Goal: Check status

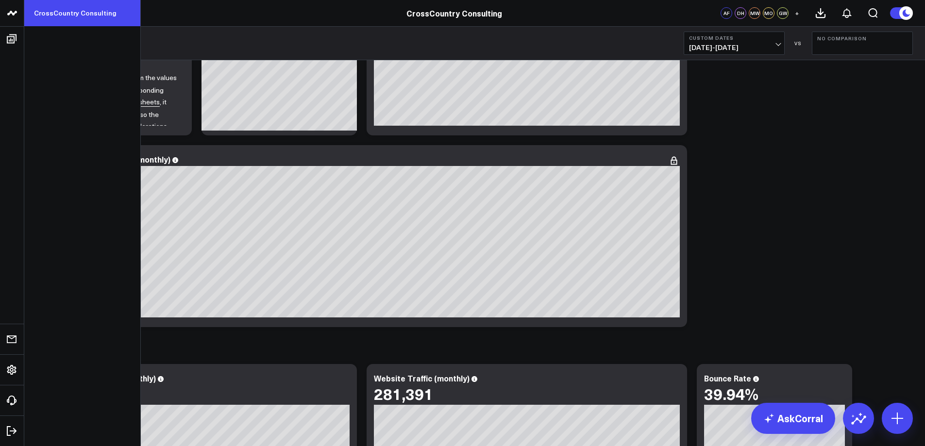
click at [42, 15] on link "CrossCountry Consulting" at bounding box center [82, 13] width 116 height 26
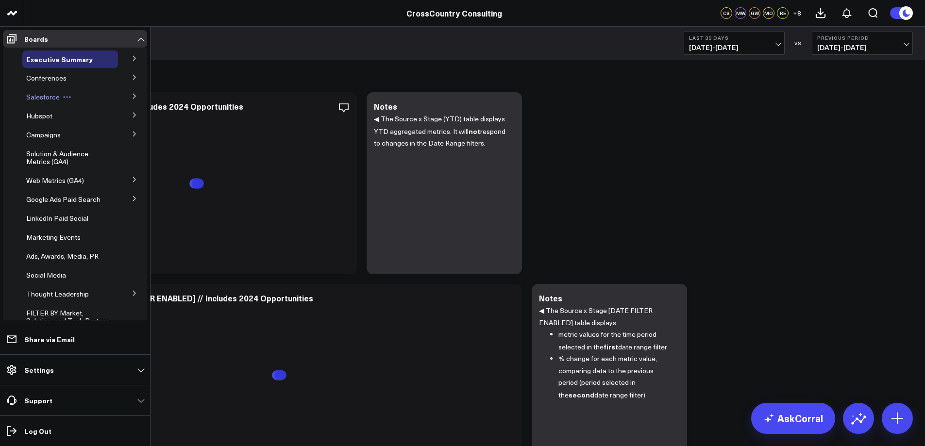
click at [51, 96] on span "Salesforce" at bounding box center [42, 96] width 33 height 9
click at [125, 96] on button at bounding box center [134, 95] width 25 height 15
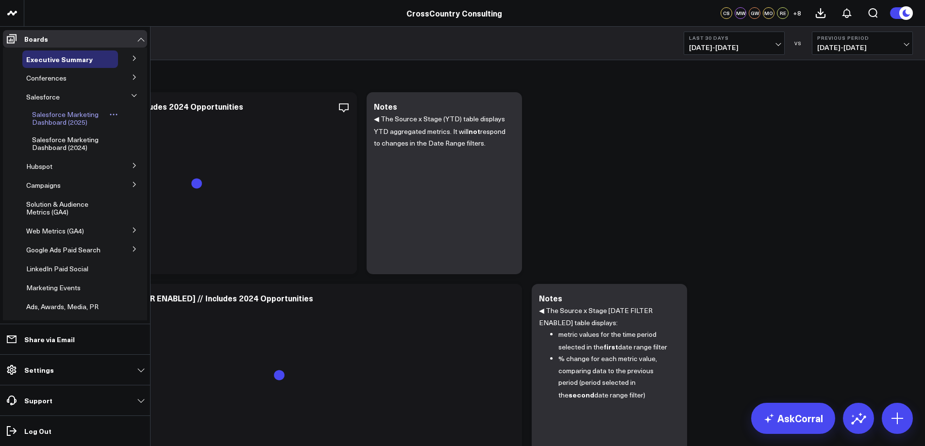
click at [46, 117] on span "Salesforce Marketing Dashboard (2025)" at bounding box center [65, 118] width 66 height 17
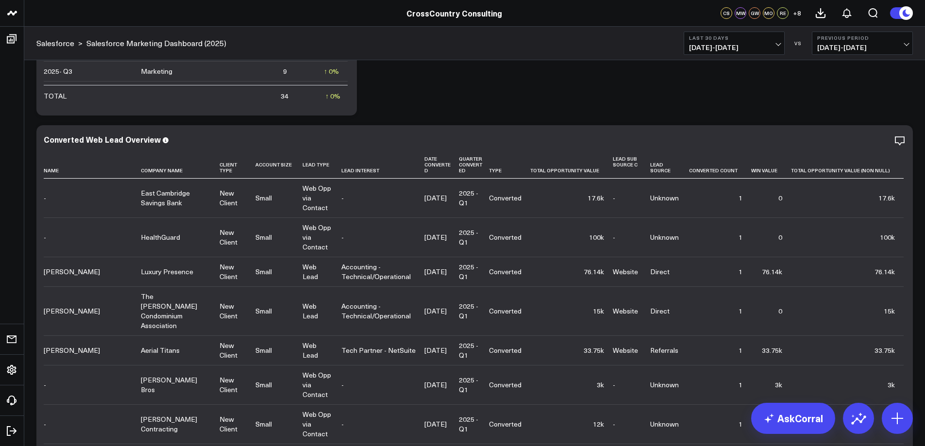
scroll to position [2954, 0]
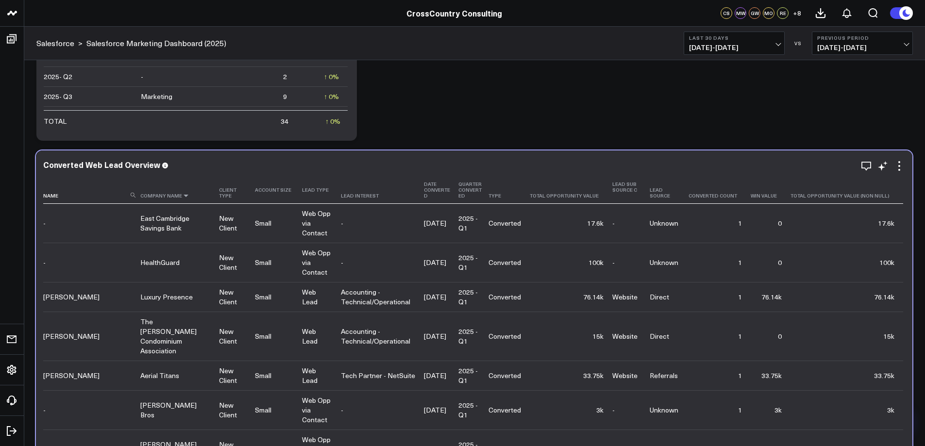
click at [184, 196] on icon at bounding box center [186, 196] width 8 height 6
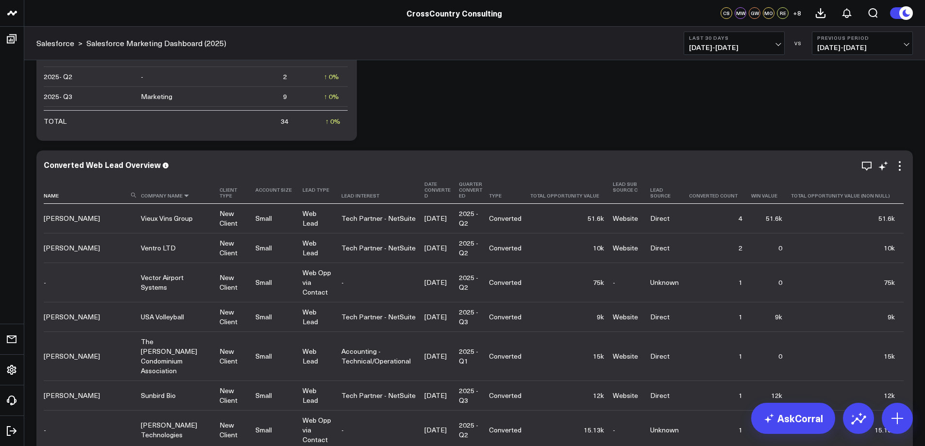
click at [184, 196] on icon at bounding box center [187, 196] width 8 height 6
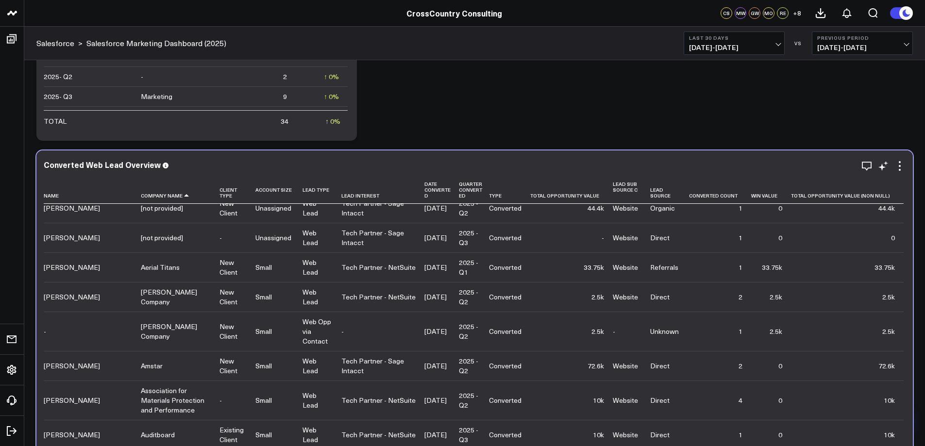
scroll to position [6, 0]
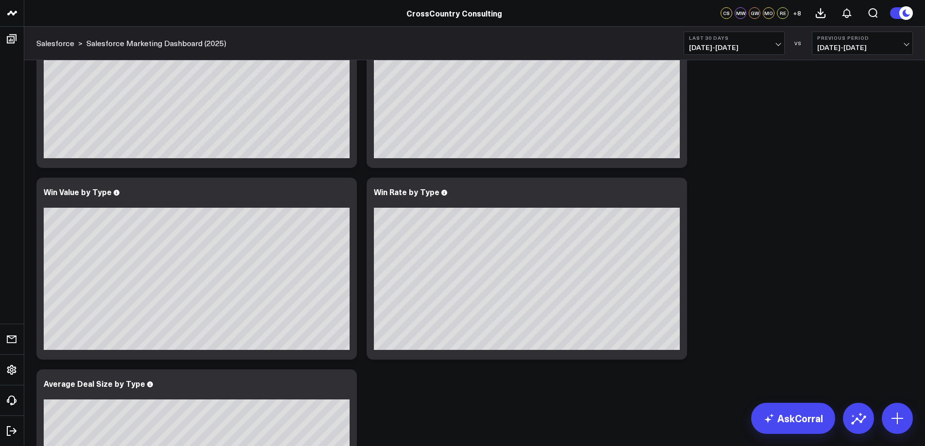
scroll to position [1689, 0]
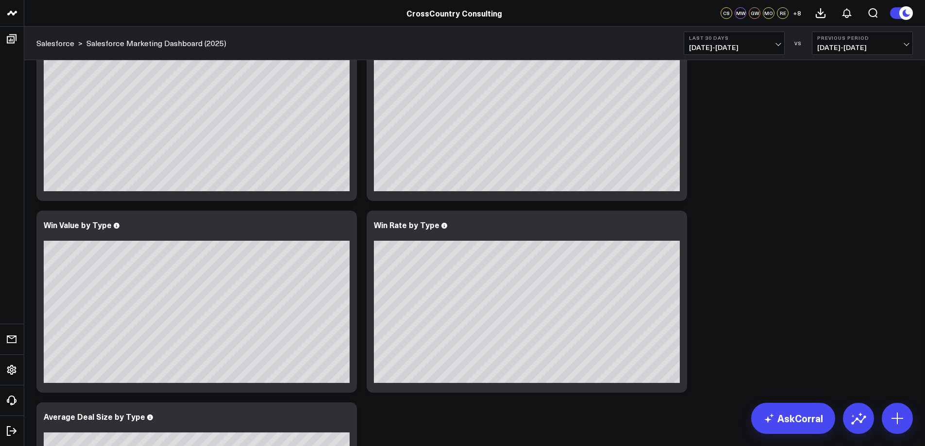
click at [889, 48] on span "[DATE] - [DATE]" at bounding box center [862, 48] width 90 height 8
click at [836, 121] on link "No Comparison" at bounding box center [862, 121] width 100 height 18
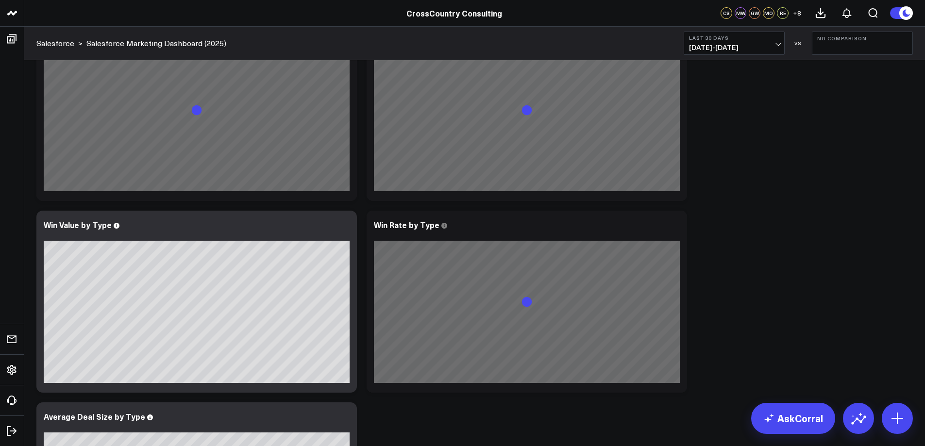
click at [762, 48] on span "[DATE] - [DATE]" at bounding box center [734, 48] width 90 height 8
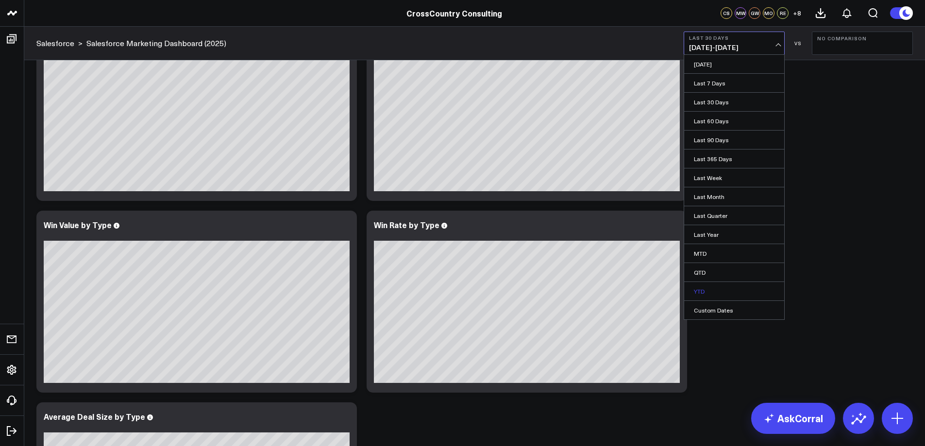
click at [718, 291] on link "YTD" at bounding box center [734, 291] width 100 height 18
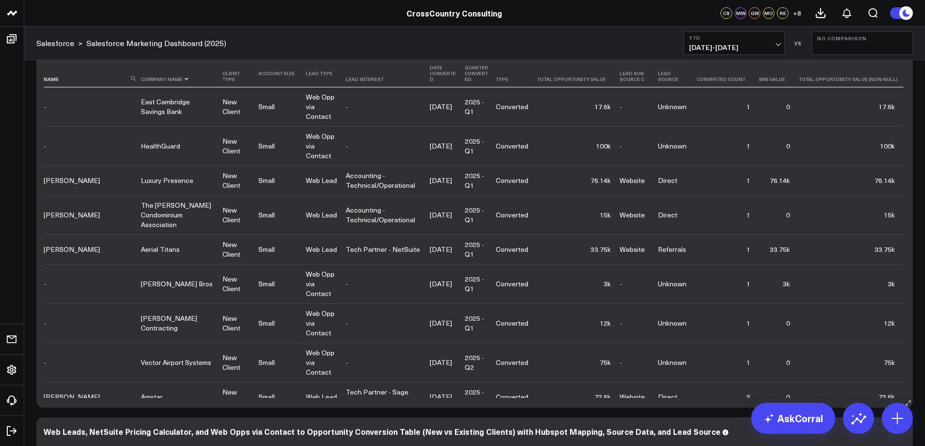
click at [183, 79] on icon at bounding box center [187, 79] width 8 height 6
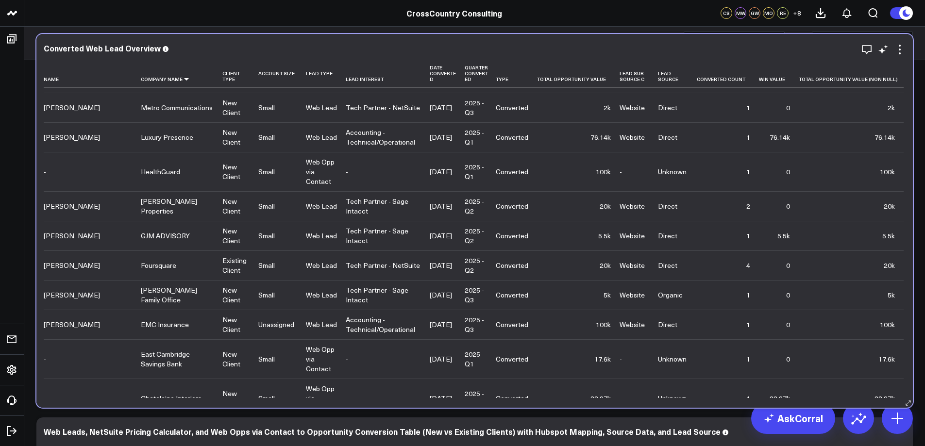
scroll to position [458, 0]
